Goal: Check status: Check status

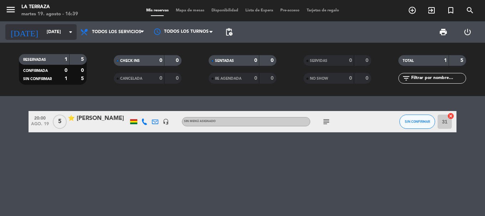
click at [58, 31] on input "[DATE]" at bounding box center [73, 32] width 60 height 12
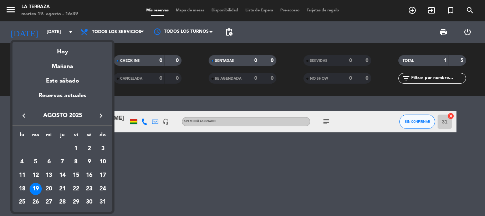
click at [23, 114] on icon "keyboard_arrow_left" at bounding box center [24, 116] width 9 height 9
click at [101, 115] on icon "keyboard_arrow_right" at bounding box center [101, 116] width 9 height 9
click at [91, 173] on div "16" at bounding box center [89, 176] width 12 height 12
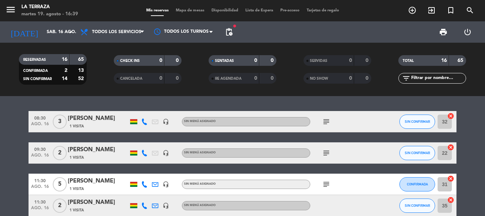
click at [327, 118] on icon "subject" at bounding box center [326, 122] width 9 height 9
click at [328, 151] on icon "subject" at bounding box center [326, 153] width 9 height 9
click at [328, 185] on icon "subject" at bounding box center [326, 184] width 9 height 9
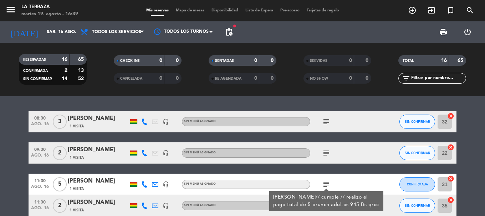
click at [328, 185] on icon "subject" at bounding box center [326, 184] width 9 height 9
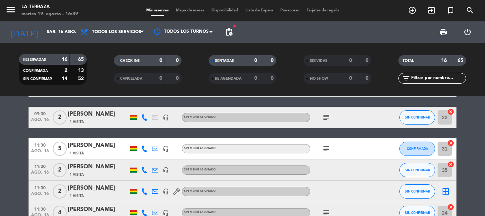
scroll to position [71, 0]
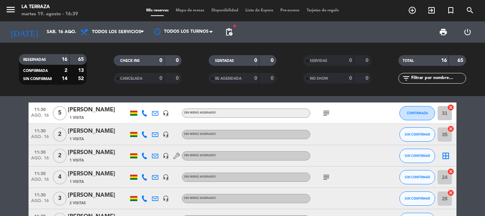
click at [325, 116] on icon "subject" at bounding box center [326, 113] width 9 height 9
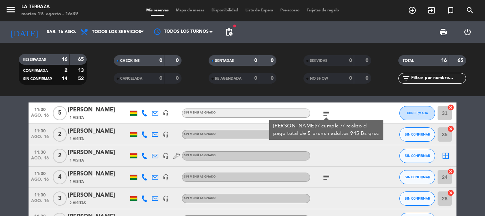
click at [325, 116] on icon "subject" at bounding box center [326, 113] width 9 height 9
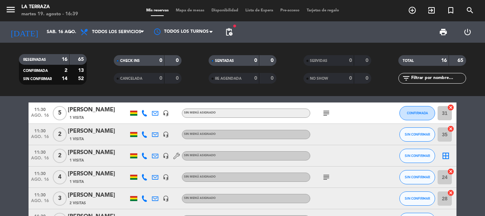
click at [326, 178] on icon "subject" at bounding box center [326, 177] width 9 height 9
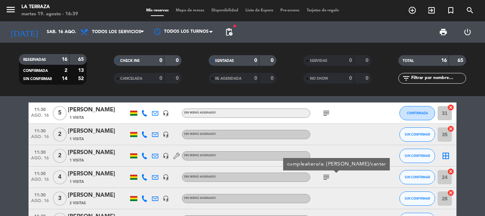
click at [326, 178] on icon "subject" at bounding box center [326, 177] width 9 height 9
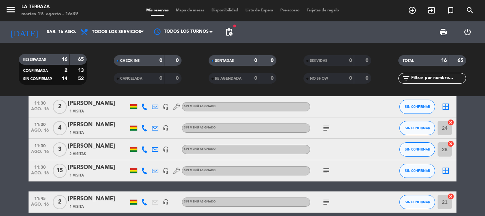
scroll to position [178, 0]
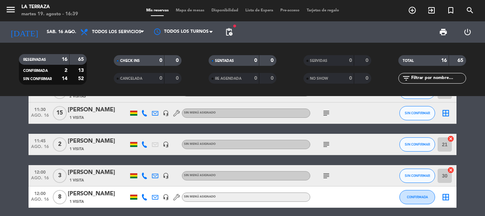
click at [326, 112] on icon "subject" at bounding box center [326, 113] width 9 height 9
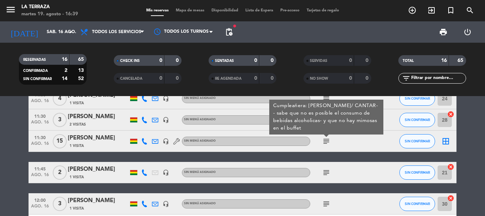
scroll to position [143, 0]
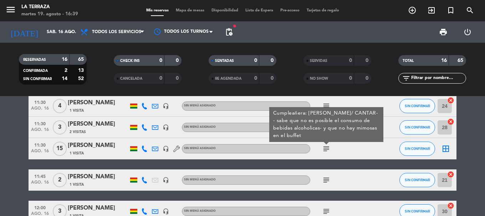
click at [326, 178] on icon "subject" at bounding box center [326, 180] width 9 height 9
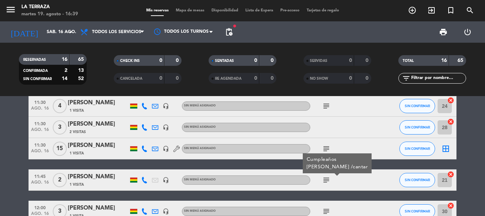
click at [326, 210] on icon "subject" at bounding box center [326, 212] width 9 height 9
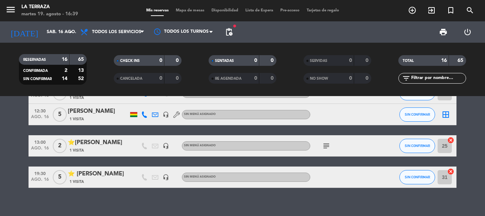
scroll to position [343, 0]
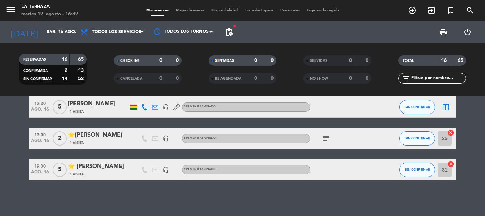
click at [326, 139] on icon "subject" at bounding box center [326, 138] width 9 height 9
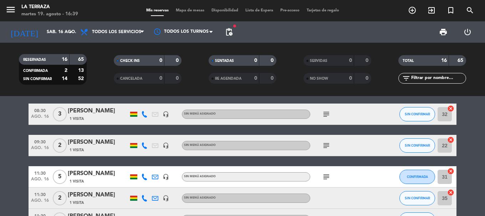
scroll to position [0, 0]
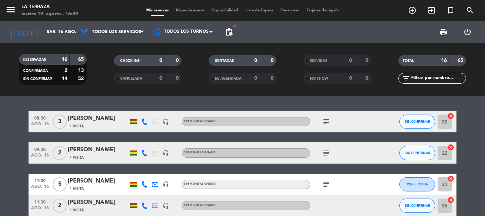
click at [323, 121] on icon "subject" at bounding box center [326, 122] width 9 height 9
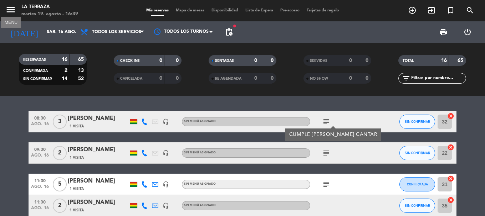
click at [7, 9] on icon "menu" at bounding box center [10, 9] width 11 height 11
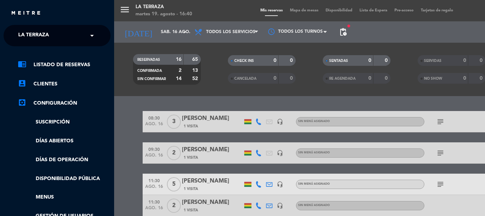
click at [45, 37] on span "La Terraza" at bounding box center [33, 35] width 31 height 15
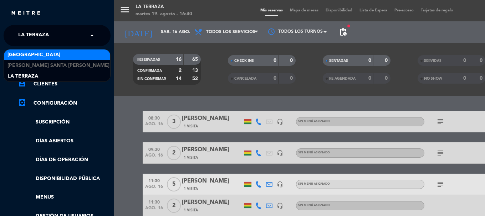
click at [40, 55] on span "[GEOGRAPHIC_DATA]" at bounding box center [33, 55] width 53 height 8
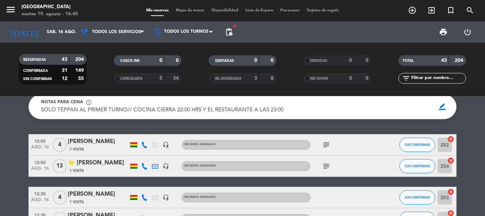
scroll to position [36, 0]
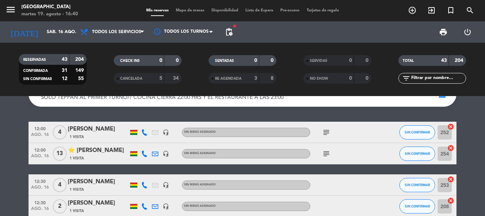
click at [328, 131] on icon "subject" at bounding box center [326, 132] width 9 height 9
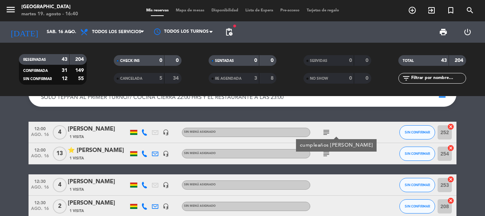
click at [328, 131] on icon "subject" at bounding box center [326, 132] width 9 height 9
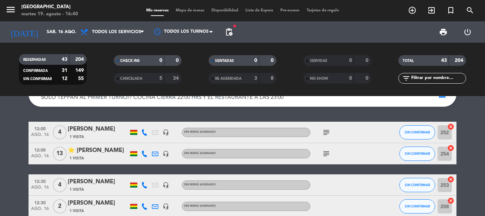
click at [324, 155] on icon "subject" at bounding box center [326, 154] width 9 height 9
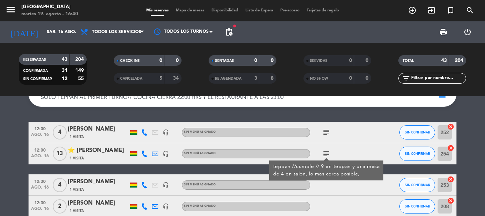
click at [324, 155] on icon "subject" at bounding box center [326, 154] width 9 height 9
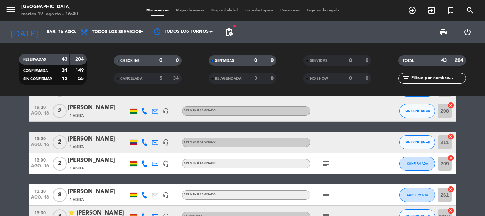
scroll to position [143, 0]
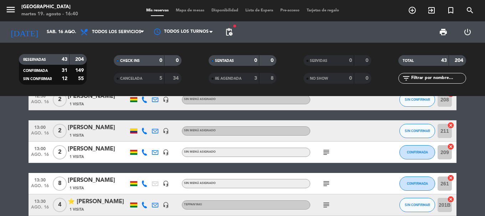
click at [325, 155] on icon "subject" at bounding box center [326, 152] width 9 height 9
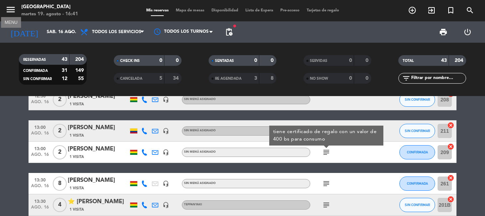
click at [10, 11] on icon "menu" at bounding box center [10, 9] width 11 height 11
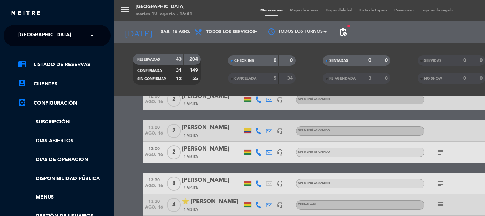
click at [84, 36] on input "text" at bounding box center [57, 36] width 87 height 16
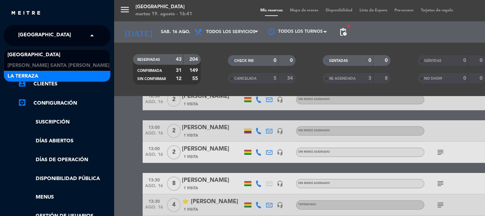
click at [55, 72] on div "La Terraza" at bounding box center [57, 76] width 106 height 11
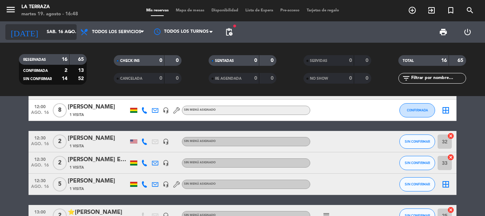
scroll to position [275, 0]
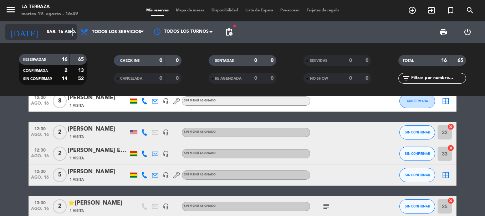
click at [72, 30] on icon "arrow_drop_down" at bounding box center [70, 32] width 9 height 9
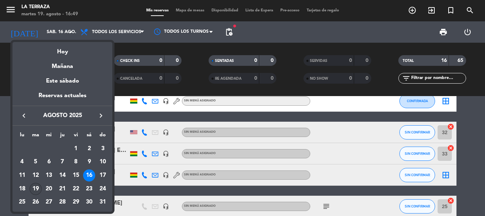
click at [37, 187] on div "19" at bounding box center [36, 189] width 12 height 12
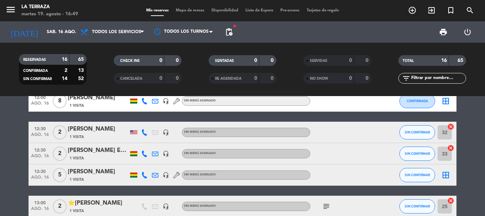
type input "[DATE]"
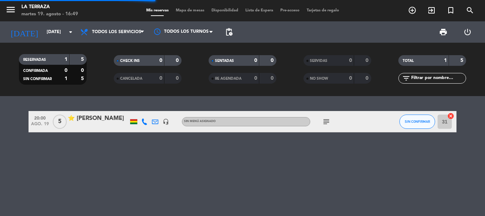
scroll to position [0, 0]
click at [328, 120] on icon "subject" at bounding box center [326, 122] width 9 height 9
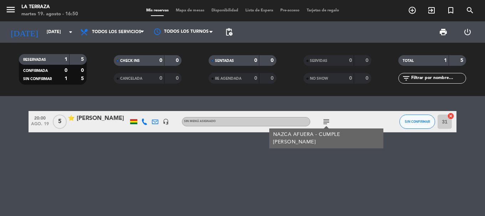
click at [201, 151] on div "20:00 [DATE] 5 ⭐ [PERSON_NAME] headset_mic Sin menú asignado subject NAZCA AFUE…" at bounding box center [242, 156] width 485 height 120
